Goal: Information Seeking & Learning: Find contact information

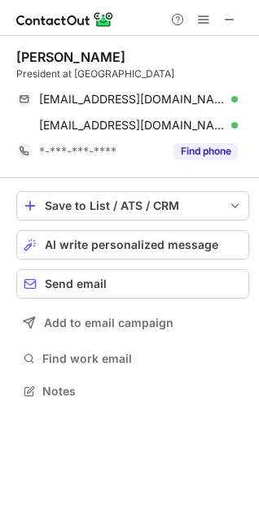
scroll to position [380, 259]
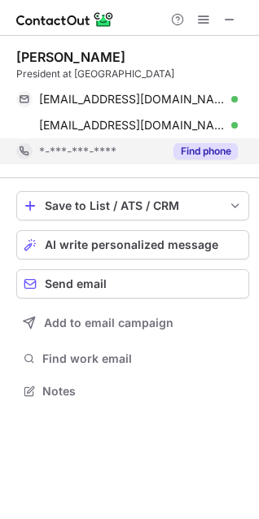
click at [214, 147] on button "Find phone" at bounding box center [205, 151] width 64 height 16
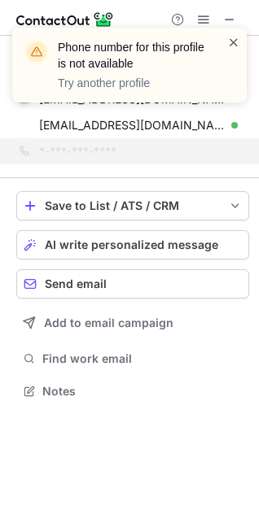
click at [230, 46] on span at bounding box center [233, 42] width 13 height 16
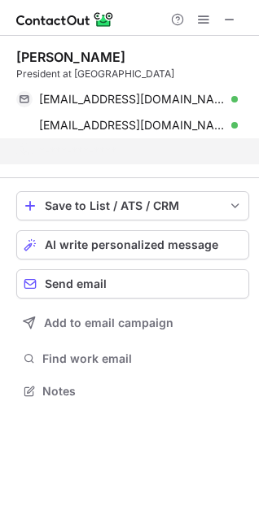
click at [230, 20] on div "Phone number for this profile is not available Try another profile" at bounding box center [129, 71] width 261 height 121
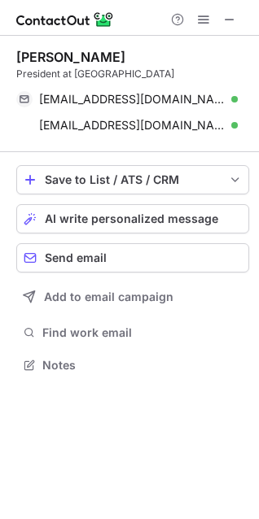
scroll to position [354, 259]
click at [233, 15] on span at bounding box center [229, 19] width 13 height 13
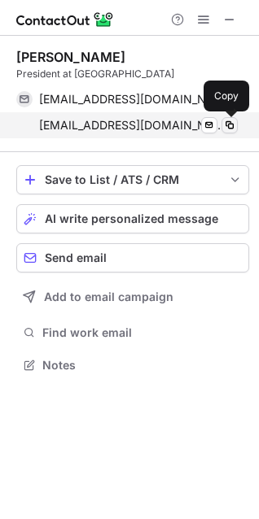
click at [226, 126] on span at bounding box center [229, 125] width 13 height 13
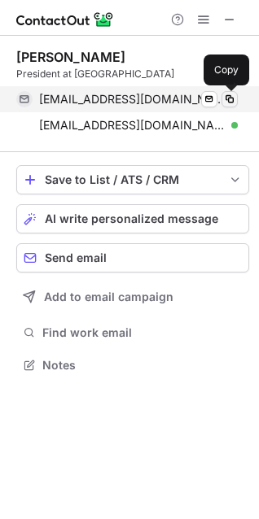
click at [225, 99] on span at bounding box center [229, 99] width 13 height 13
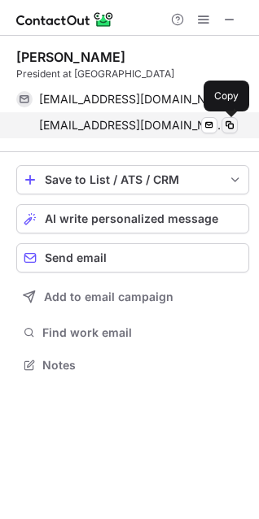
click at [226, 125] on span at bounding box center [229, 125] width 13 height 13
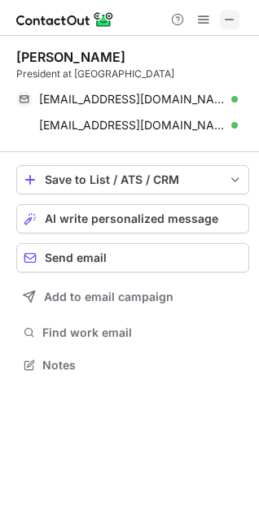
click at [234, 15] on span at bounding box center [229, 19] width 13 height 13
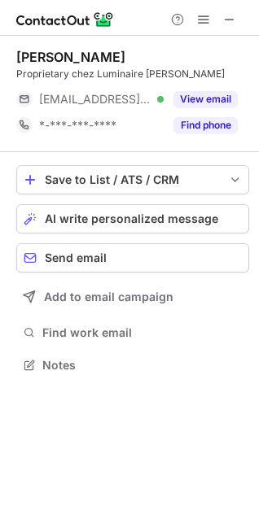
scroll to position [354, 259]
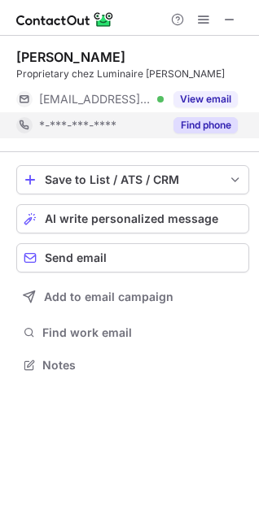
click at [216, 128] on button "Find phone" at bounding box center [205, 125] width 64 height 16
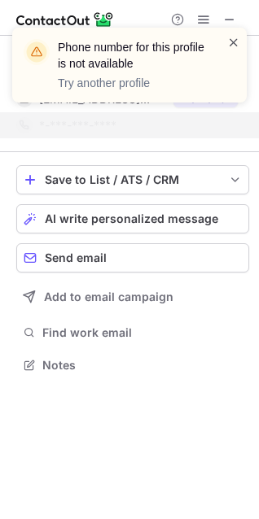
click at [233, 43] on span at bounding box center [233, 42] width 13 height 16
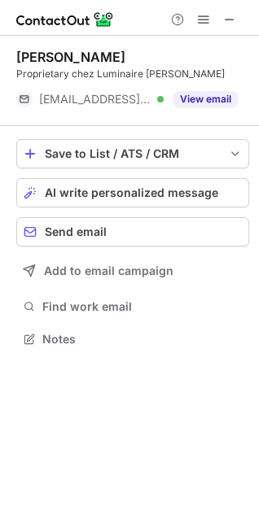
scroll to position [328, 259]
click at [230, 19] on span at bounding box center [229, 19] width 13 height 13
click at [228, 21] on span at bounding box center [229, 19] width 13 height 13
click at [233, 20] on span at bounding box center [229, 19] width 13 height 13
